Goal: Check status: Check status

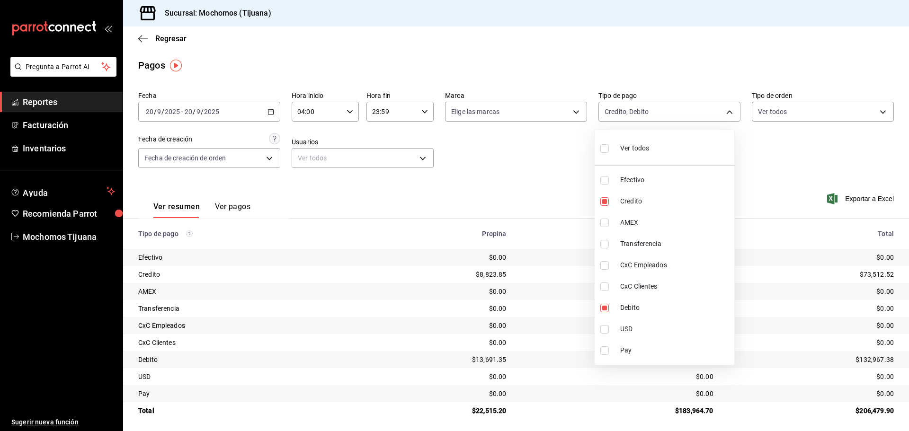
click at [168, 40] on div at bounding box center [454, 215] width 909 height 431
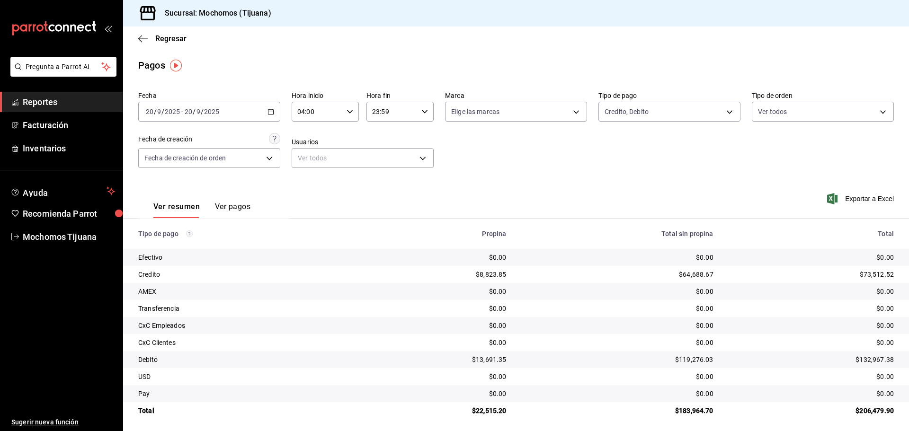
click at [168, 40] on div "Ver todos Efectivo Credito AMEX Transferencia CxC Empleados CxC Clientes Debito…" at bounding box center [454, 215] width 909 height 431
click at [168, 40] on span "Regresar" at bounding box center [170, 38] width 31 height 9
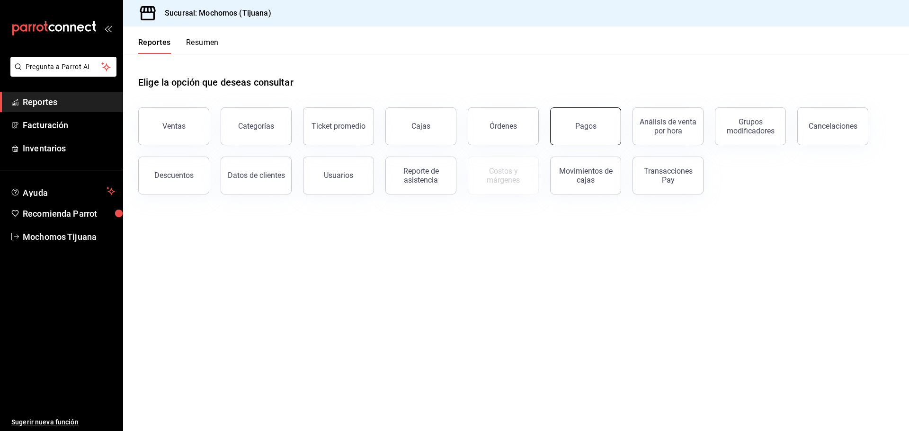
click at [567, 134] on button "Pagos" at bounding box center [585, 126] width 71 height 38
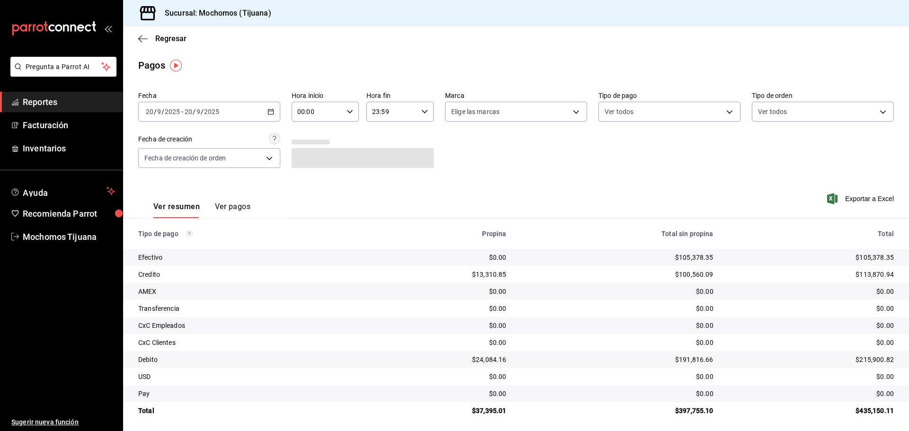
click at [351, 111] on div "00:00 Hora inicio" at bounding box center [325, 112] width 67 height 20
click at [306, 131] on span "04" at bounding box center [307, 132] width 18 height 8
type input "04:00"
click at [724, 108] on div at bounding box center [454, 215] width 909 height 431
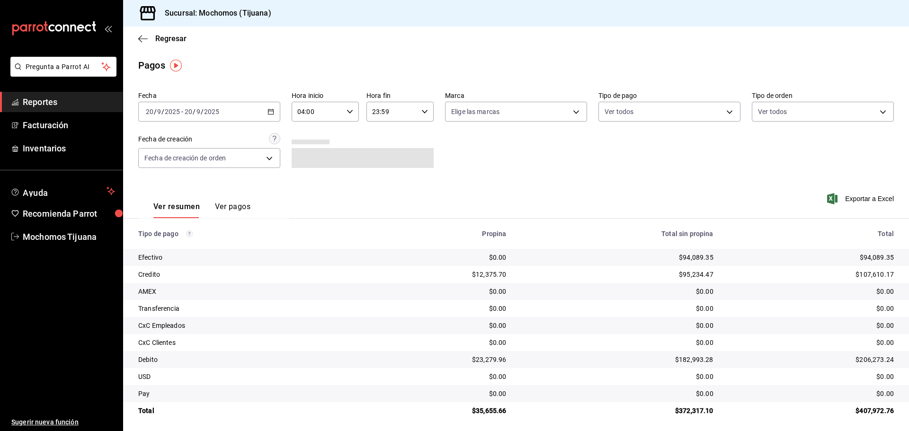
click at [724, 109] on body "Pregunta a Parrot AI Reportes Facturación Inventarios Ayuda Recomienda Parrot M…" at bounding box center [454, 215] width 909 height 431
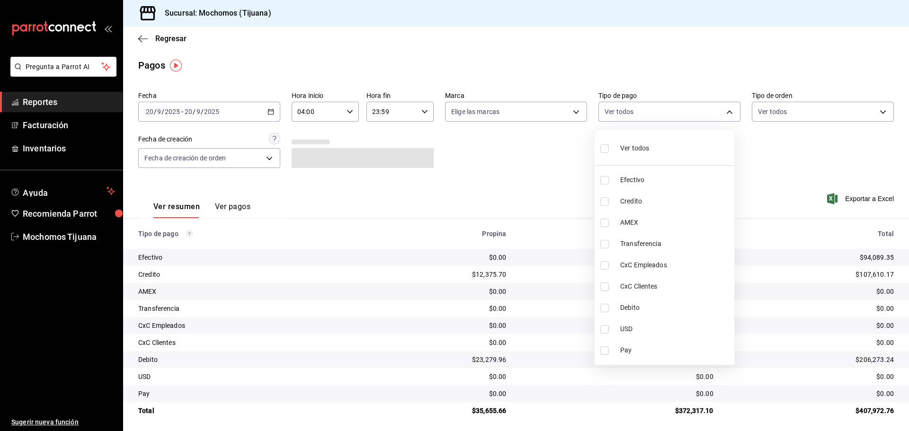
click at [614, 202] on li "Credito" at bounding box center [665, 201] width 140 height 21
type input "a27a072c-b141-4985-9f83-ae60dbe2196b"
checkbox input "true"
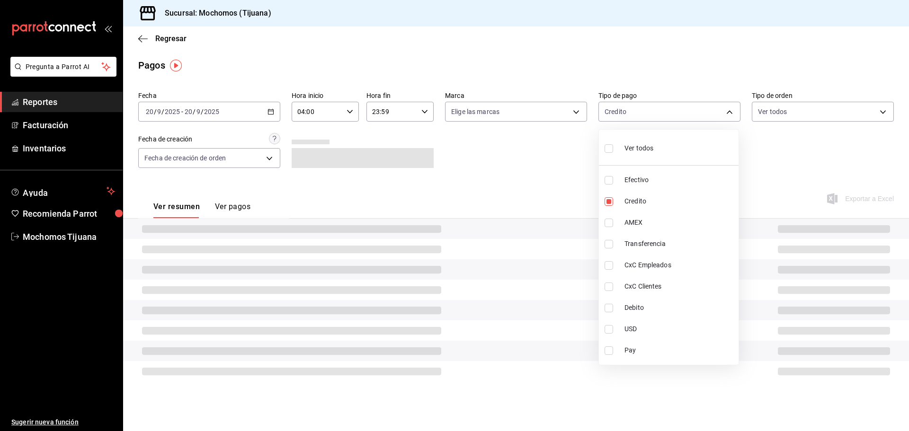
click at [609, 308] on input "checkbox" at bounding box center [608, 308] width 9 height 9
checkbox input "true"
type input "a27a072c-b141-4985-9f83-ae60dbe2196b,b7370aa5-450f-4a05-bab4-2784151f97fb"
